Goal: Information Seeking & Learning: Find specific fact

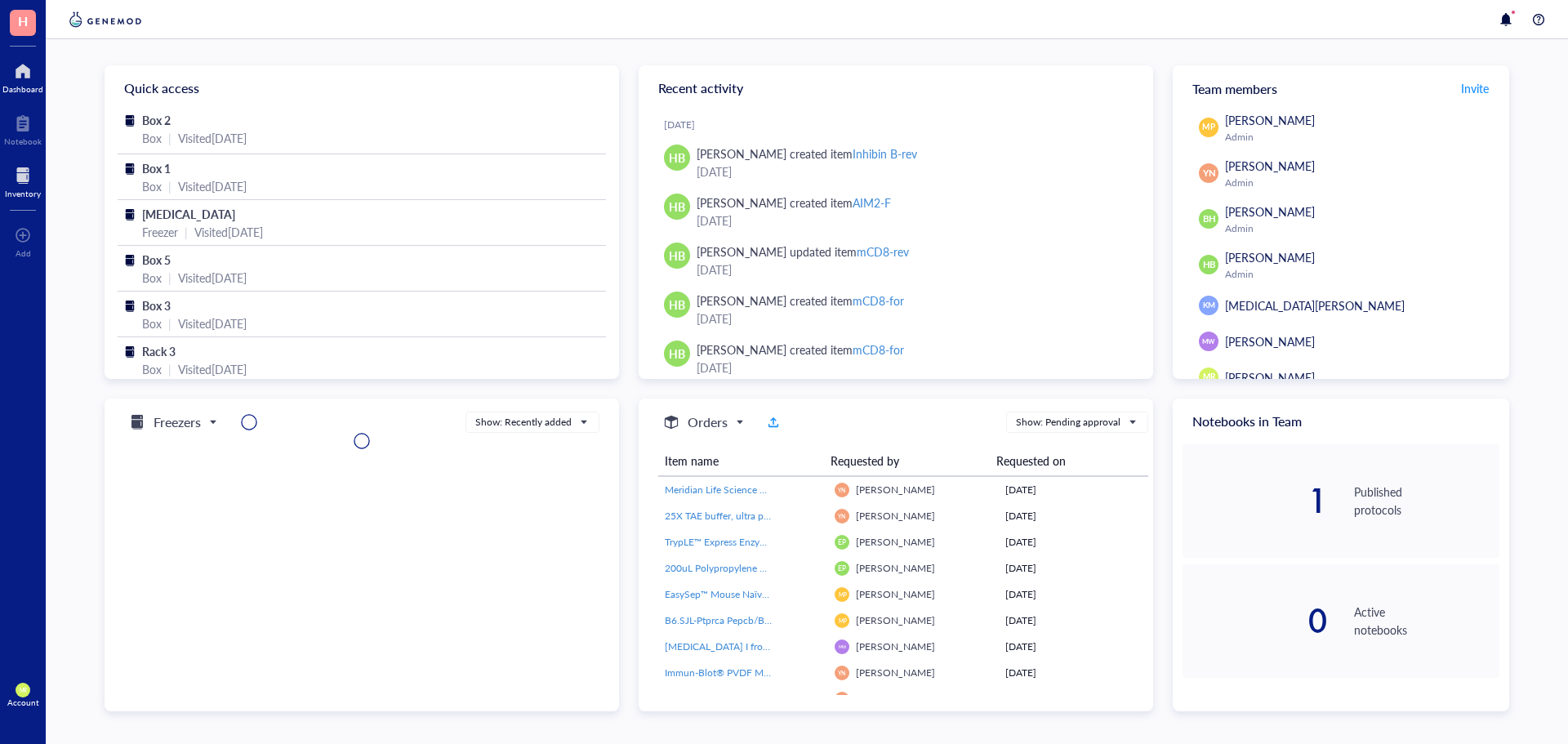
click at [14, 186] on div at bounding box center [22, 175] width 36 height 26
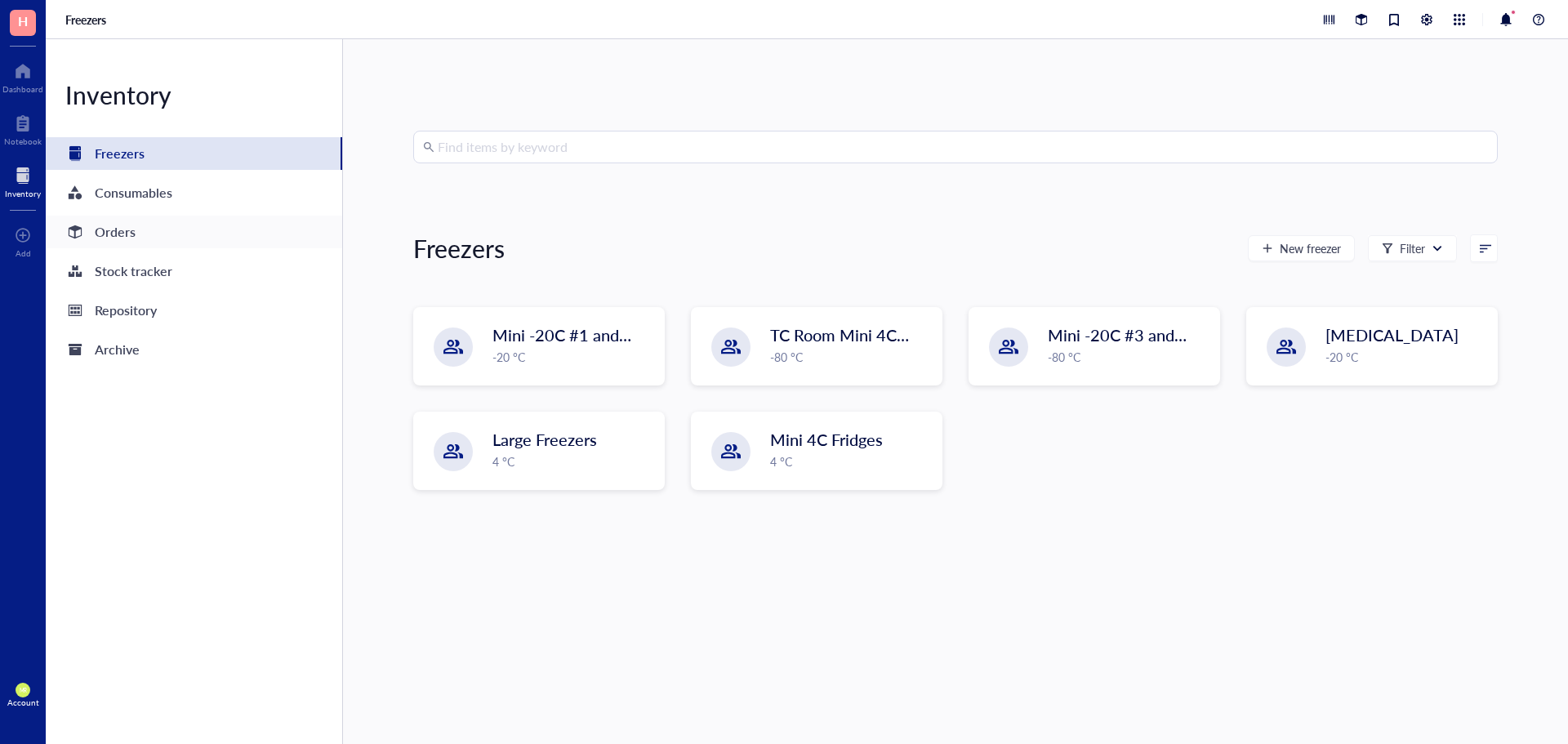
click at [146, 236] on div "Orders" at bounding box center [194, 232] width 297 height 33
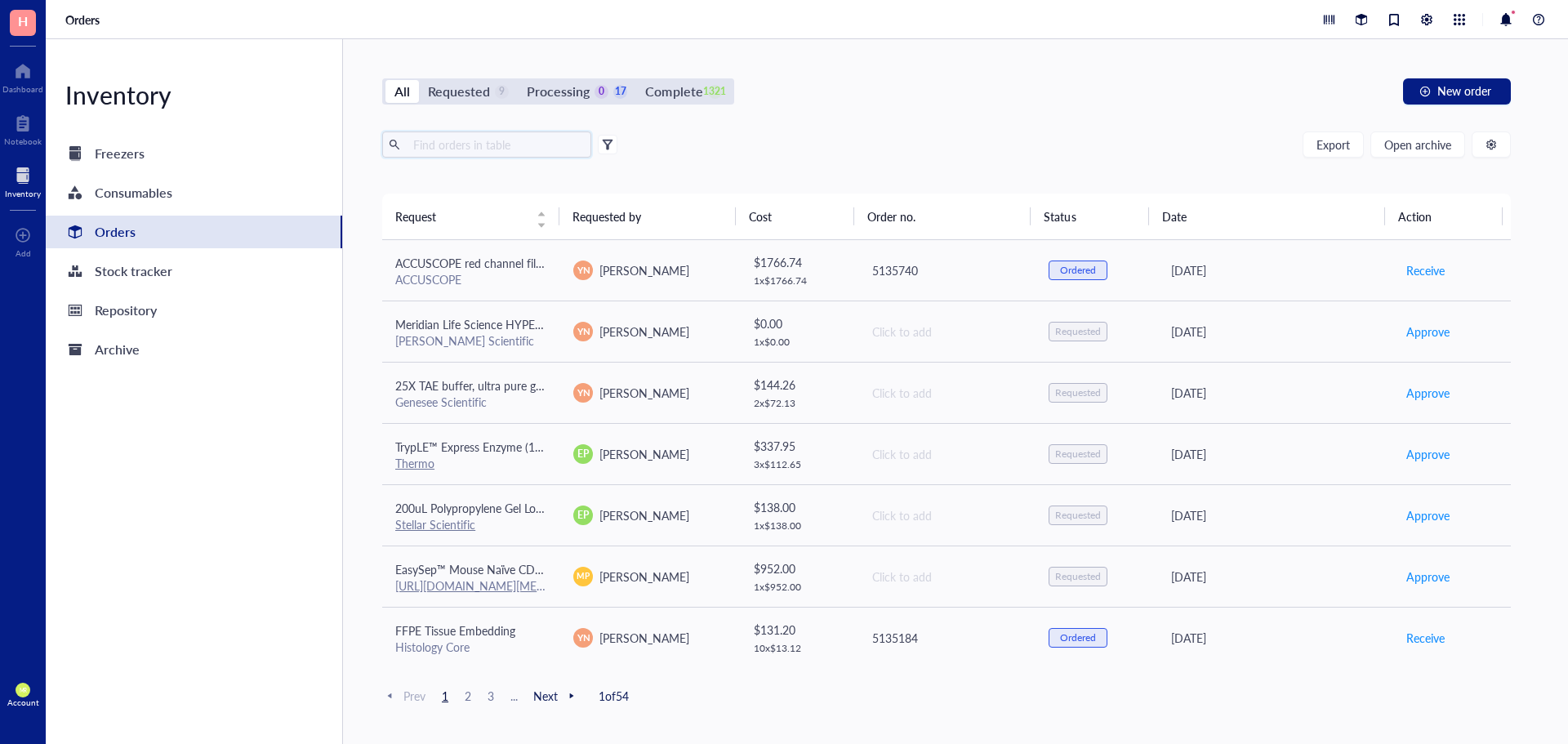
click at [536, 136] on input "text" at bounding box center [495, 144] width 178 height 24
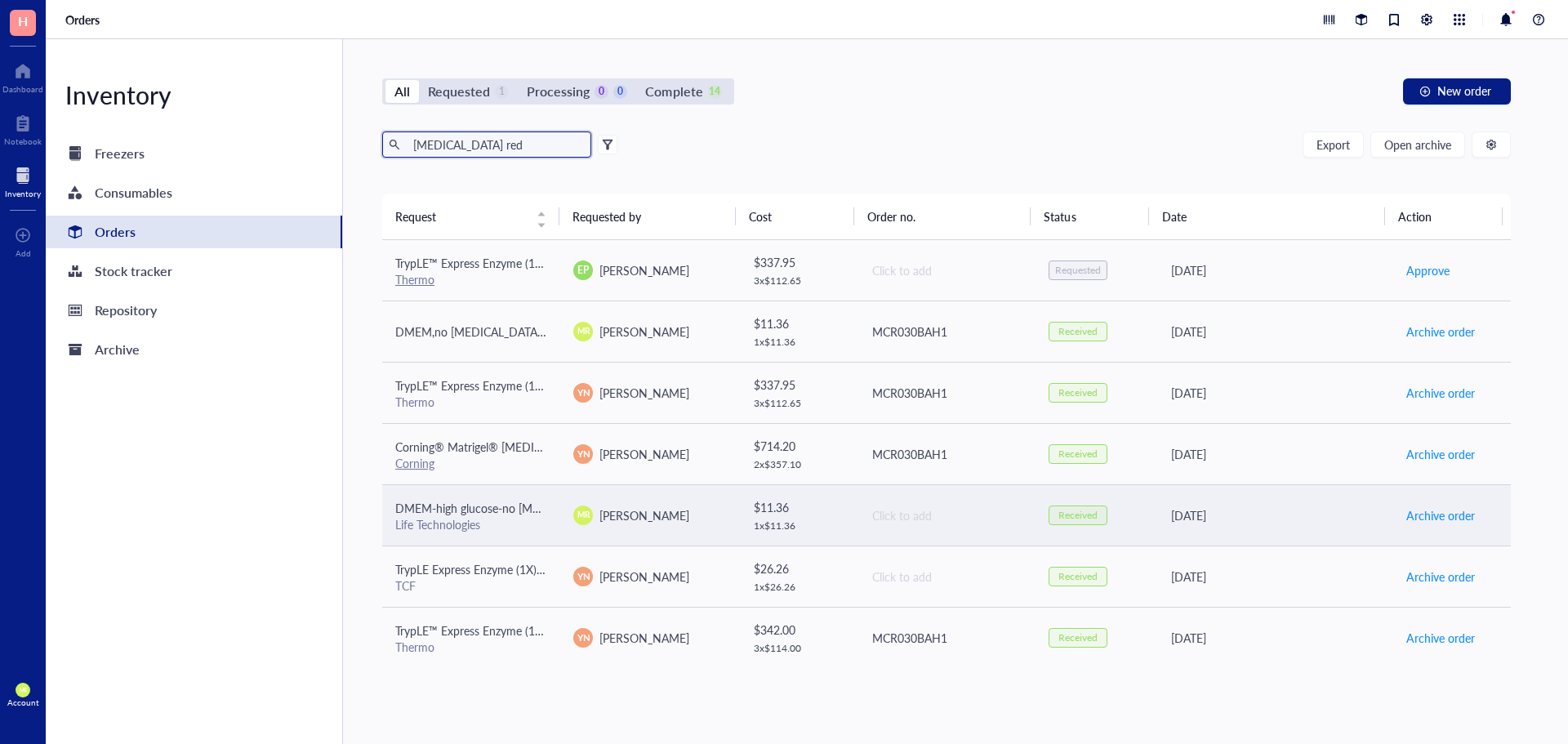
type input "[MEDICAL_DATA] red"
click at [490, 538] on td "DMEM-high glucose-no [MEDICAL_DATA] red Life Technologies" at bounding box center [471, 514] width 178 height 61
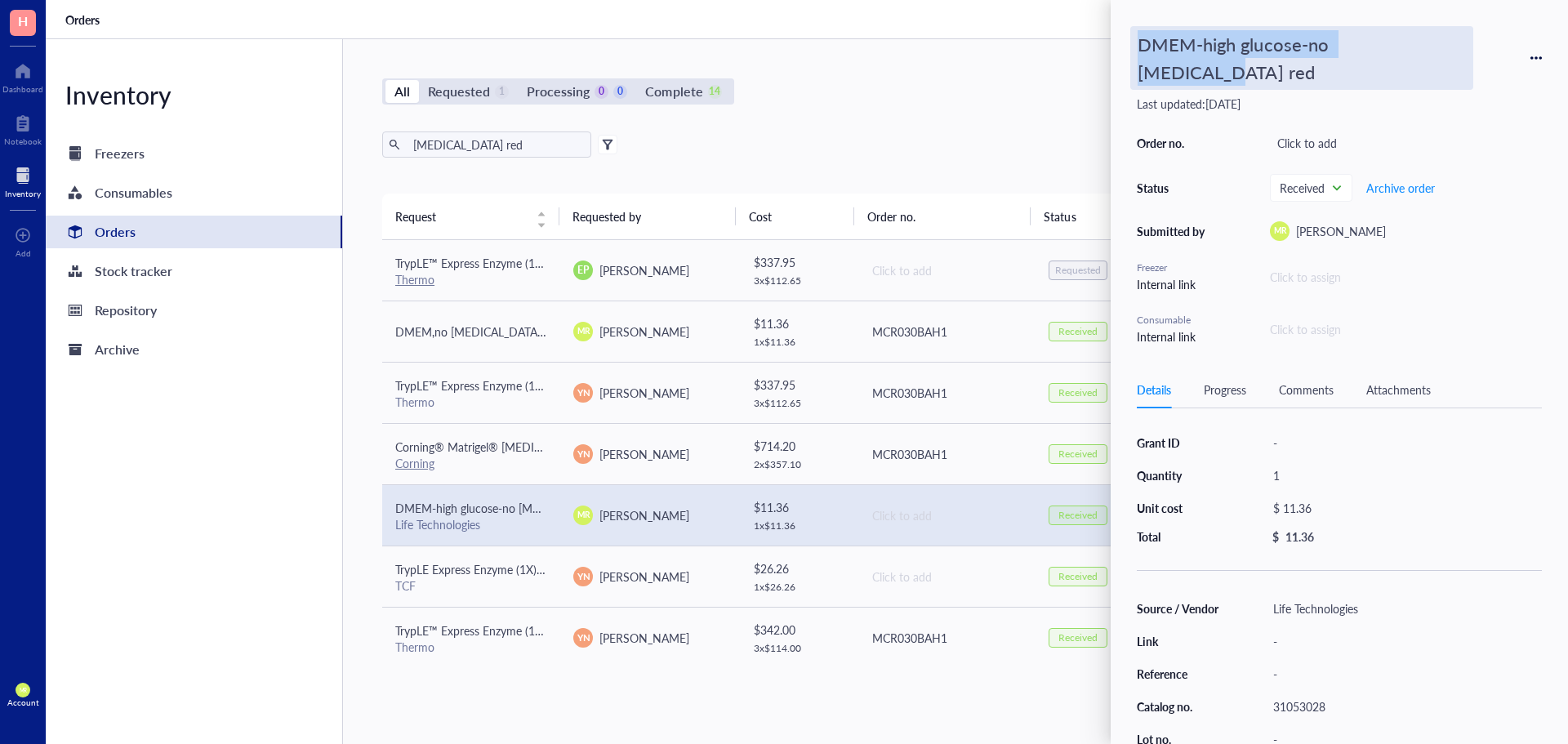
drag, startPoint x: 1434, startPoint y: 43, endPoint x: 1136, endPoint y: 48, distance: 298.0
click at [1136, 48] on div "DMEM-high glucose-no [MEDICAL_DATA] red" at bounding box center [1338, 57] width 405 height 63
copy div "DMEM-high glucose-no [MEDICAL_DATA] red"
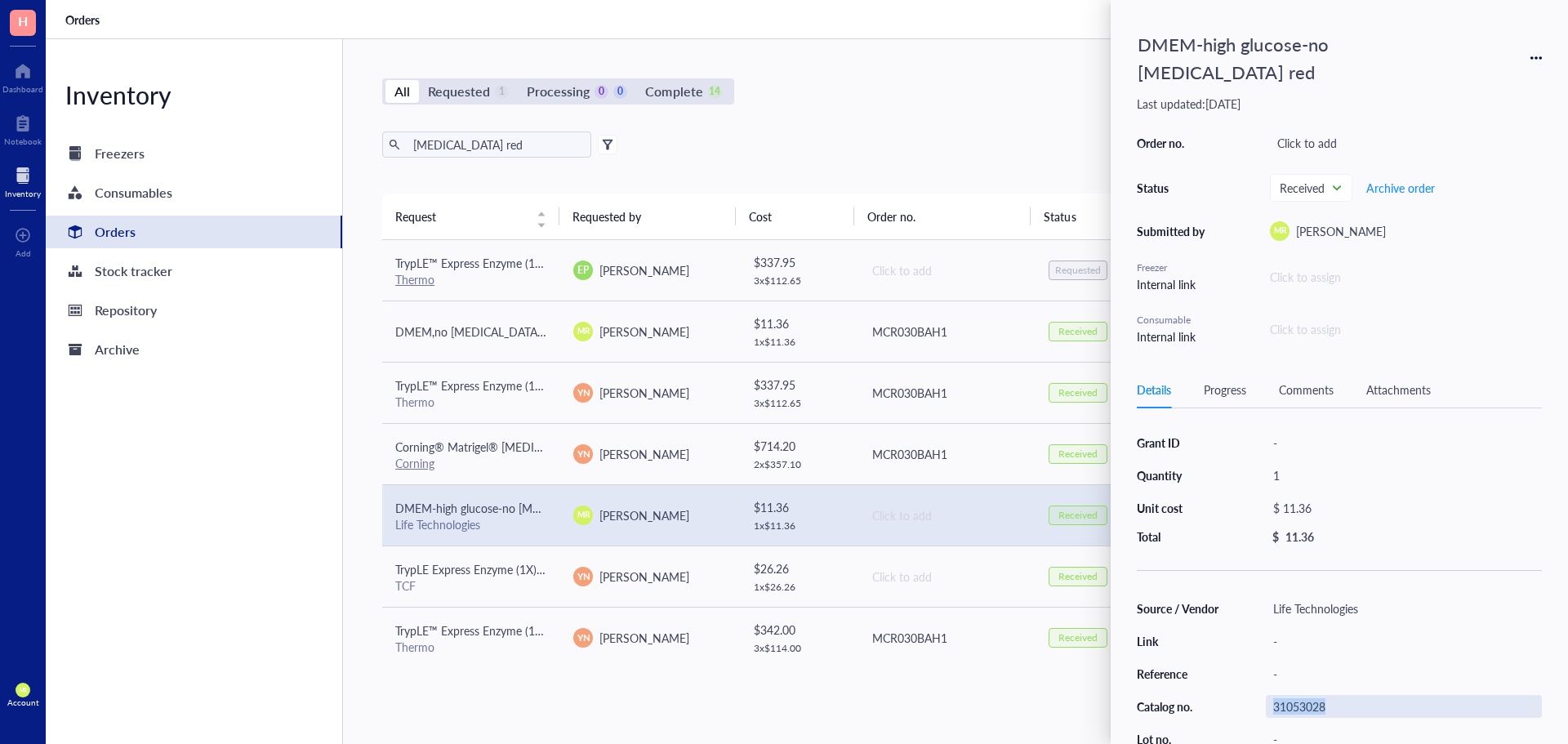
drag, startPoint x: 1343, startPoint y: 674, endPoint x: 1271, endPoint y: 676, distance: 72.0
click at [1271, 694] on div "31053028" at bounding box center [1404, 706] width 276 height 23
drag, startPoint x: 1271, startPoint y: 676, endPoint x: 1283, endPoint y: 679, distance: 12.4
click at [1283, 695] on input "31053028" at bounding box center [1299, 706] width 65 height 21
